Goal: Task Accomplishment & Management: Manage account settings

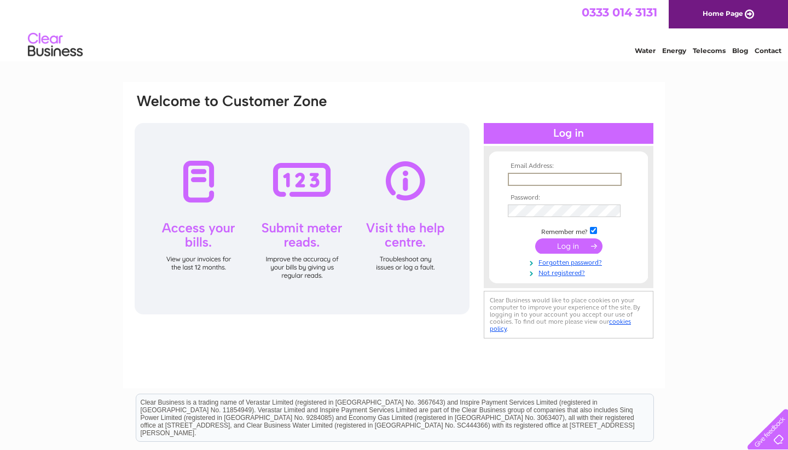
type input "[EMAIL_ADDRESS][DOMAIN_NAME]"
click at [568, 245] on input "submit" at bounding box center [568, 246] width 67 height 15
click at [566, 243] on input "submit" at bounding box center [568, 246] width 67 height 15
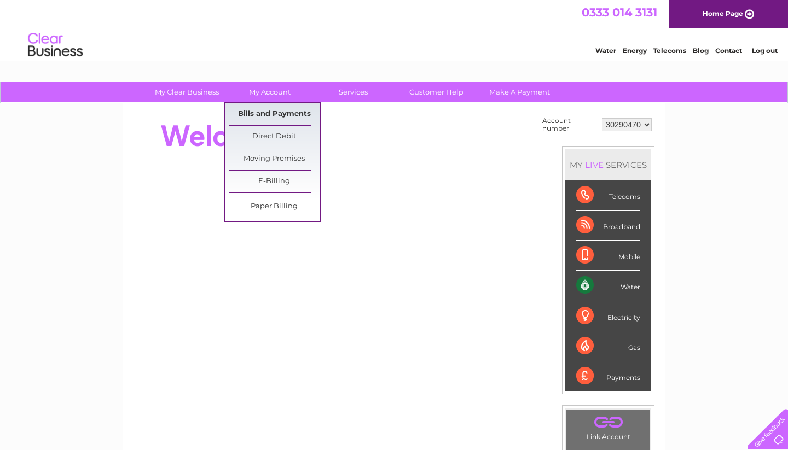
click at [269, 114] on link "Bills and Payments" at bounding box center [274, 114] width 90 height 22
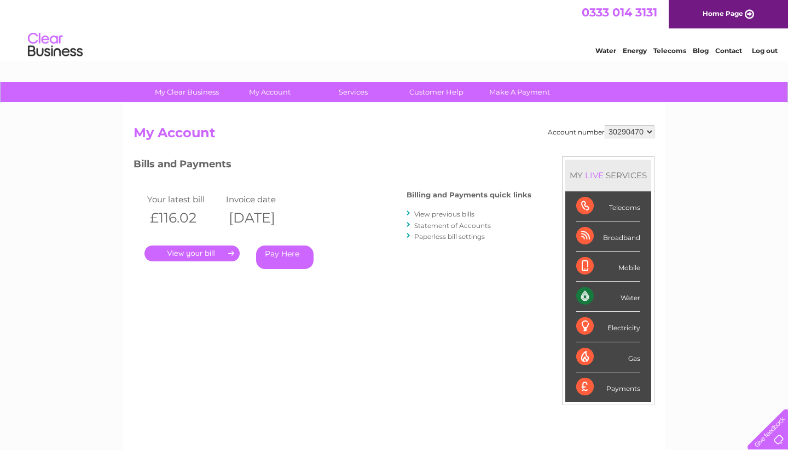
click at [190, 252] on link "." at bounding box center [191, 254] width 95 height 16
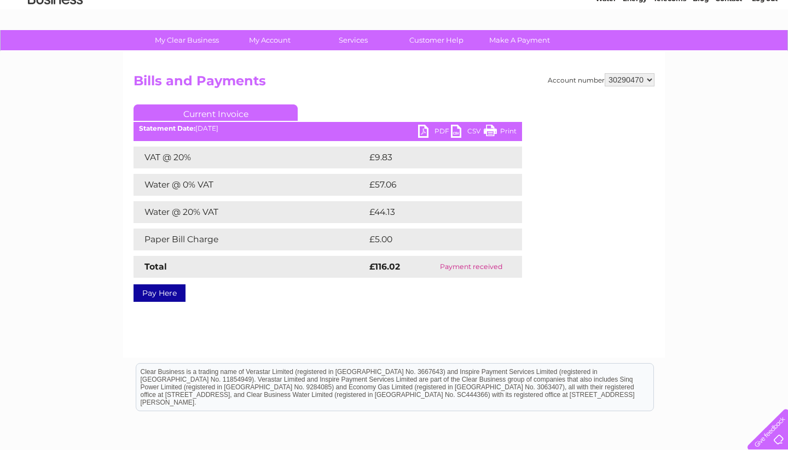
scroll to position [77, 0]
